Goal: Register for event/course

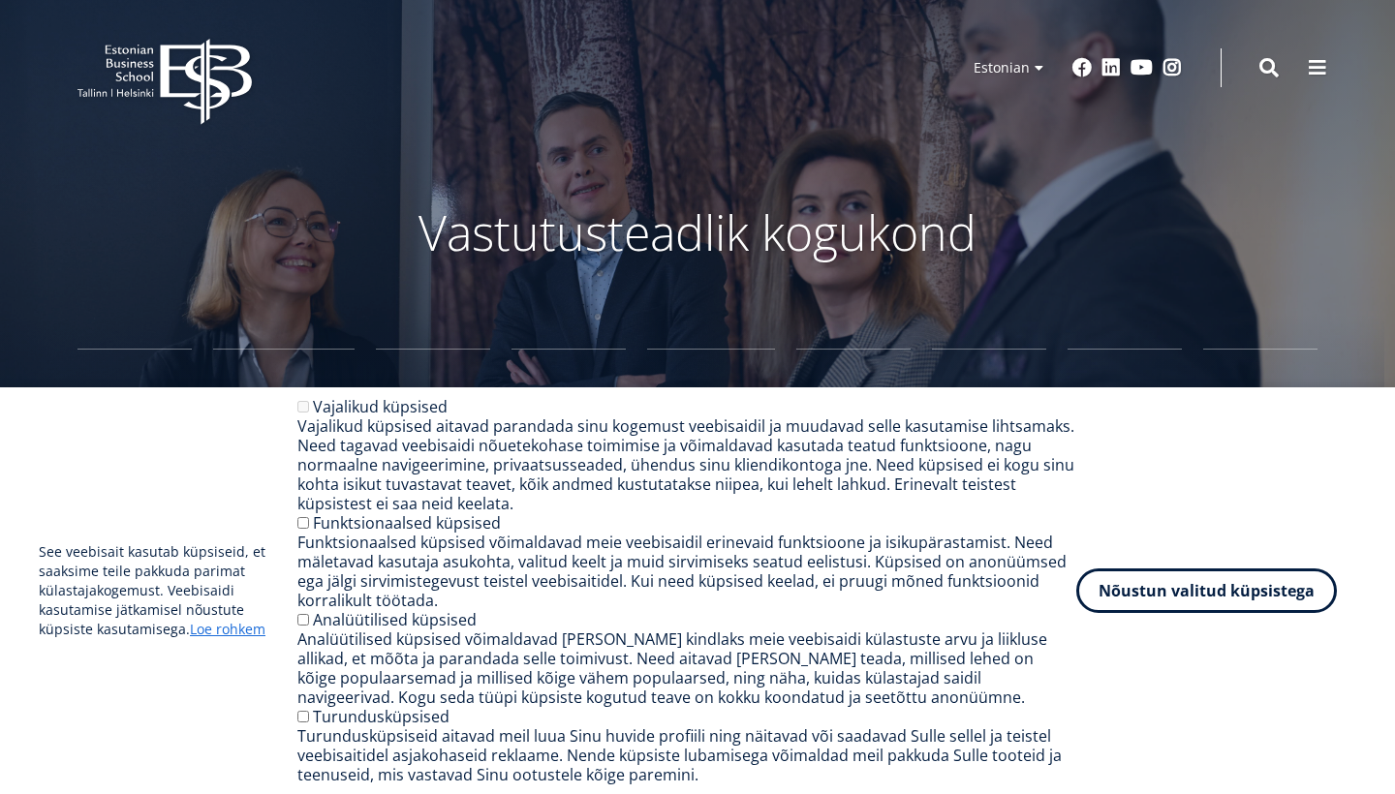
click at [1147, 614] on div "See veebisait kasutab küpsiseid, et saaksime teile pakkuda parimat külastajakog…" at bounding box center [698, 591] width 1318 height 388
click at [1137, 602] on button "Nõustun valitud küpsistega" at bounding box center [1206, 587] width 261 height 45
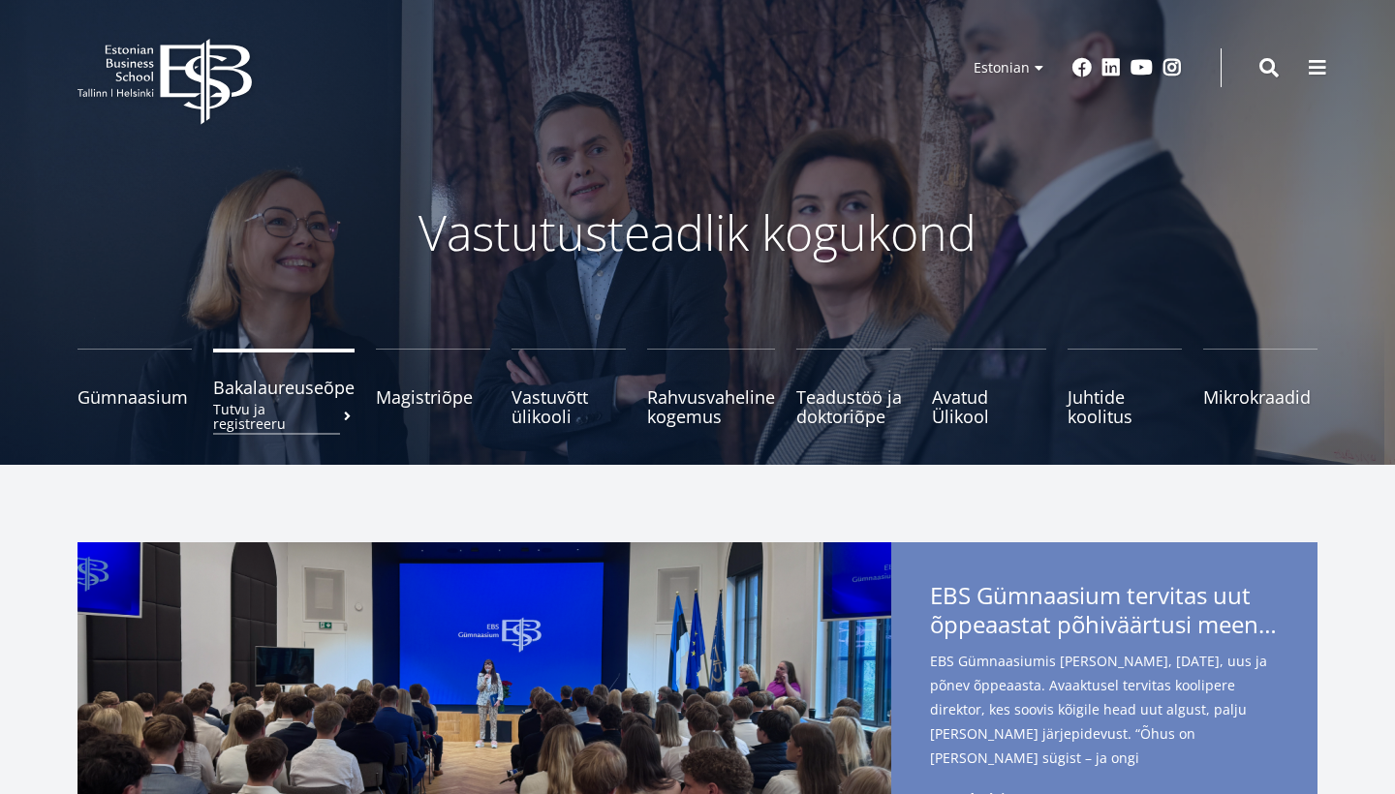
click at [311, 402] on small "Tutvu ja registreeru" at bounding box center [283, 416] width 141 height 29
click at [318, 397] on span "Bakalaureuseõpe Tutvu ja registreeru" at bounding box center [283, 387] width 141 height 19
